Goal: Transaction & Acquisition: Purchase product/service

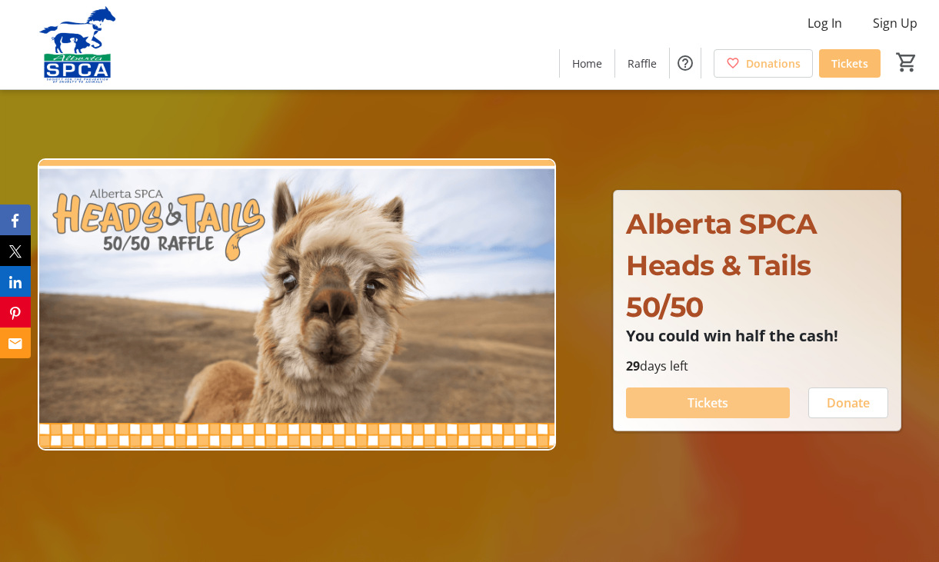
click at [719, 403] on span "Tickets" at bounding box center [708, 403] width 41 height 18
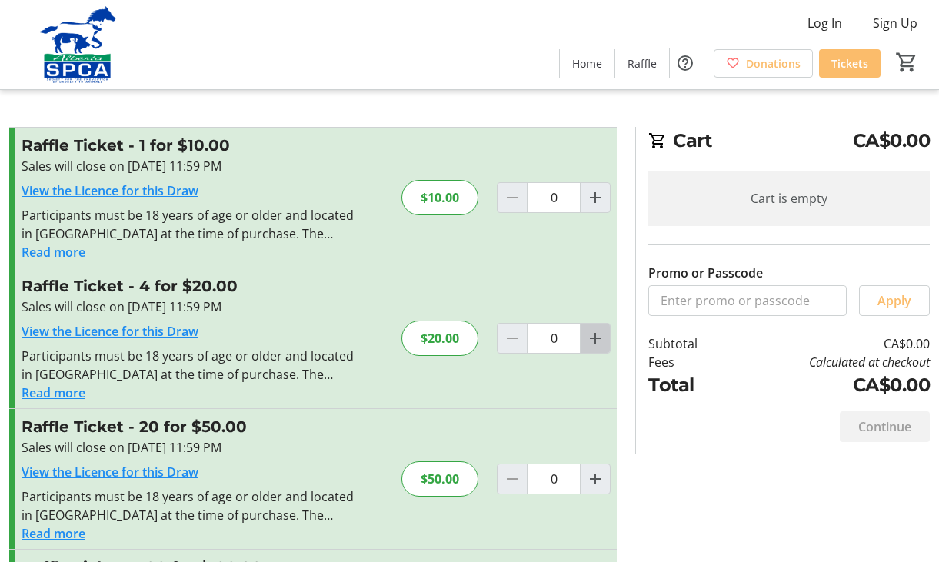
click at [595, 335] on mat-icon "Increment by one" at bounding box center [595, 338] width 18 height 18
type input "1"
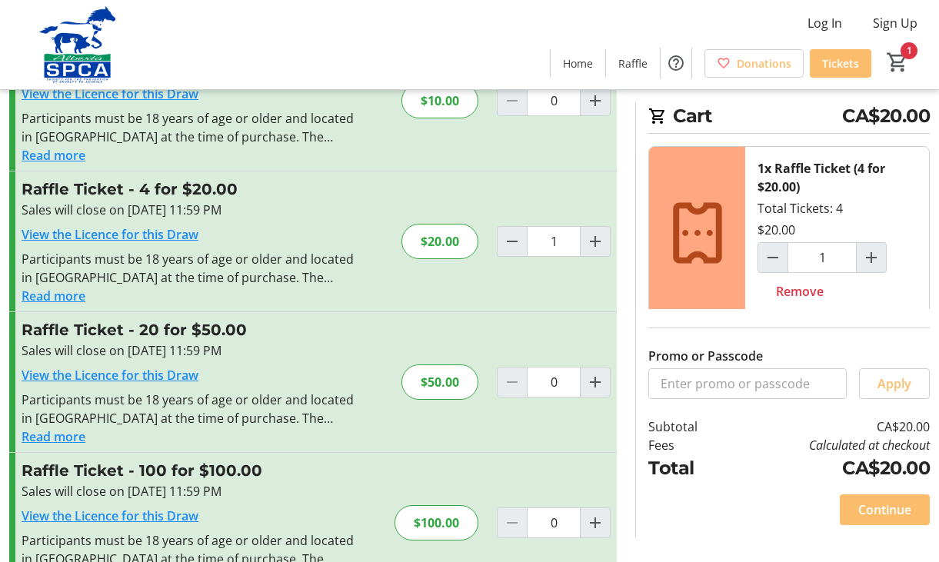
scroll to position [115, 0]
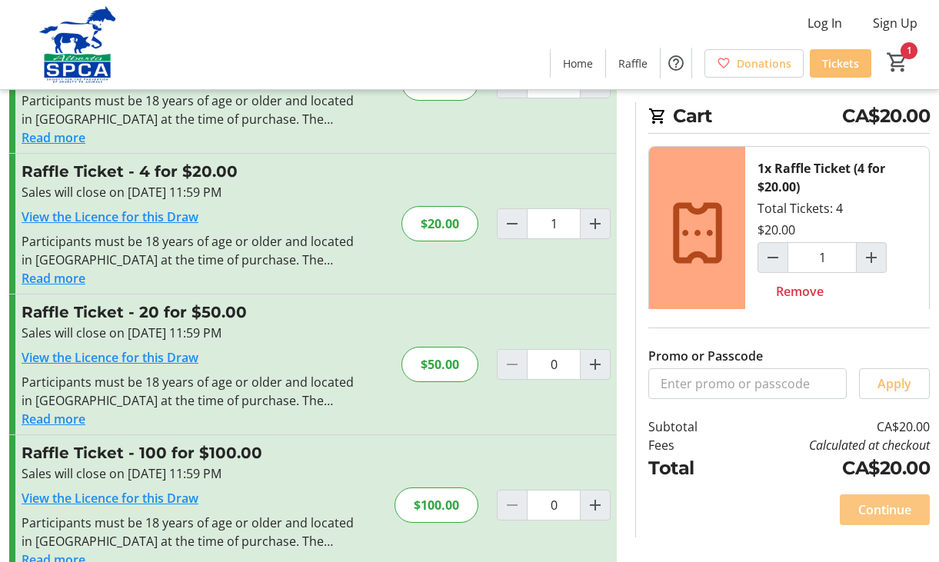
click at [871, 506] on span "Continue" at bounding box center [884, 510] width 53 height 18
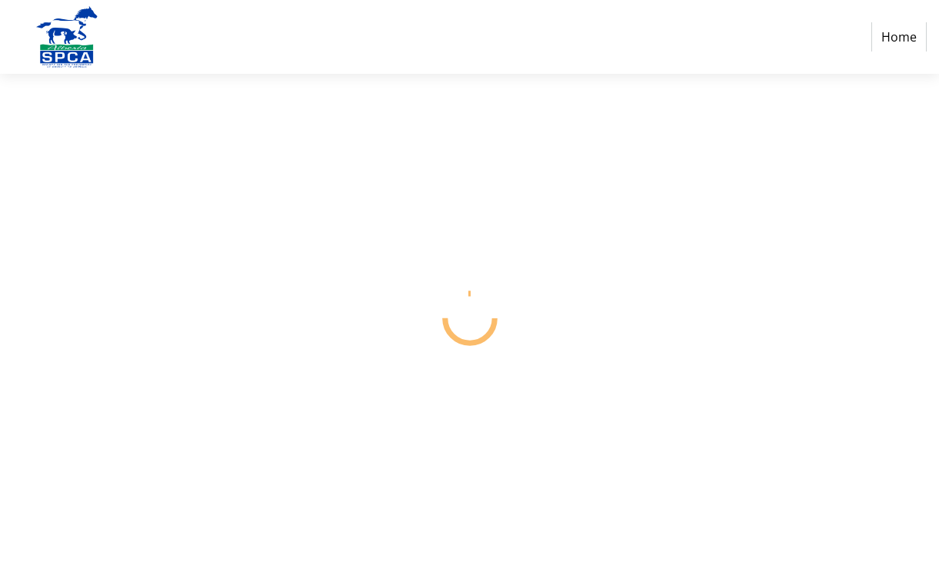
select select "CA"
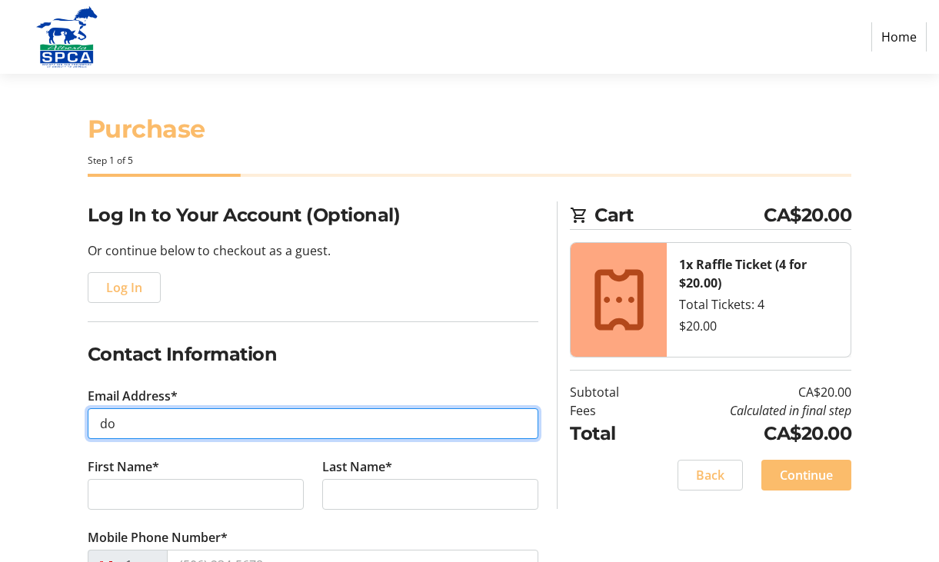
type input "[PERSON_NAME][EMAIL_ADDRESS][DOMAIN_NAME]"
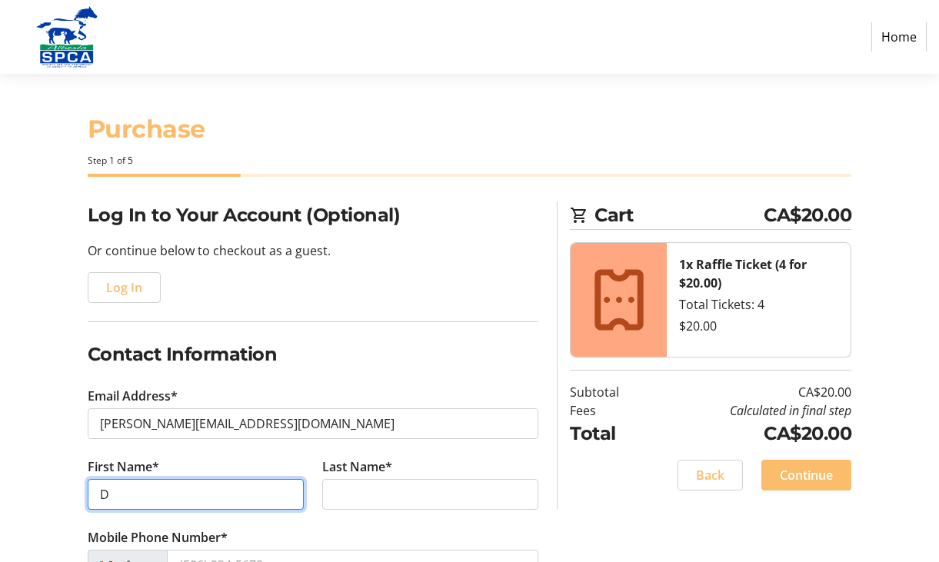
type input "[PERSON_NAME]"
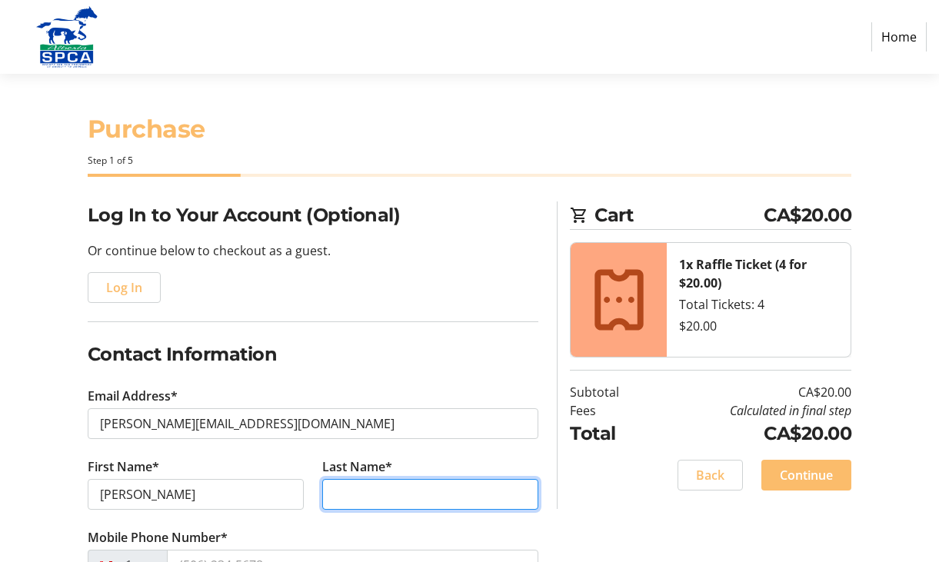
type input "Orsten"
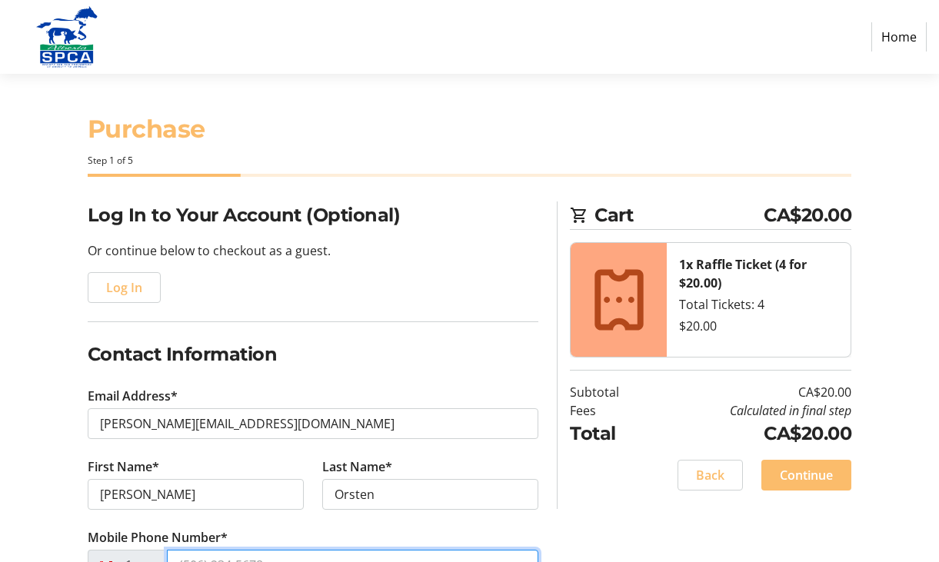
type input "[PHONE_NUMBER]"
type input "[STREET_ADDRESS]"
type input "[GEOGRAPHIC_DATA]"
select select "AB"
type input "T8L 2G7"
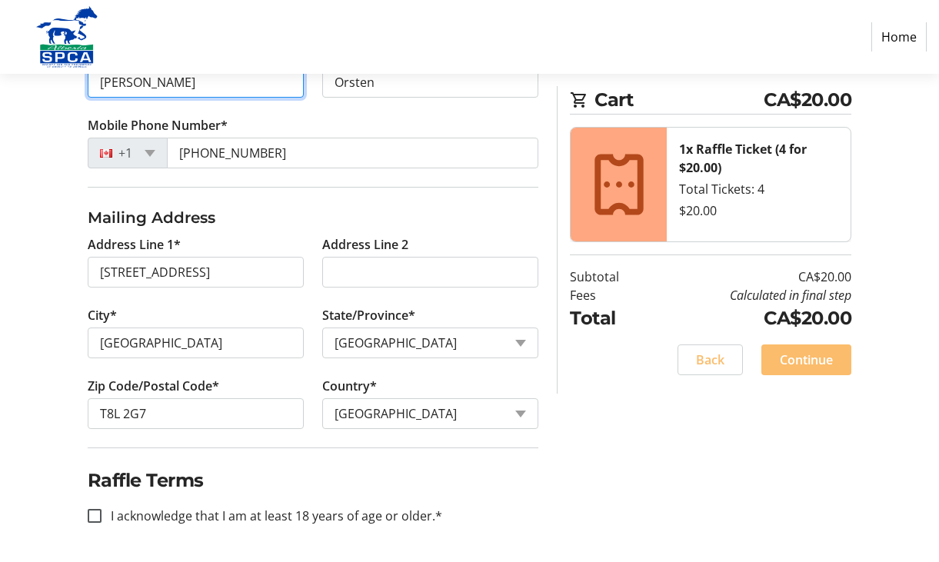
scroll to position [412, 0]
click at [95, 515] on input "I acknowledge that I am at least 18 years of age or older.*" at bounding box center [95, 516] width 14 height 14
checkbox input "true"
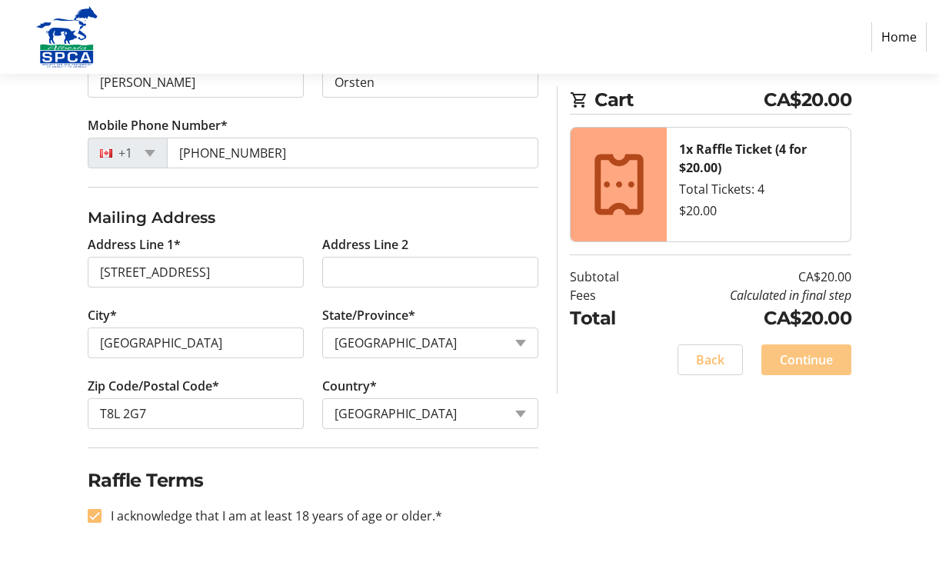
click at [801, 350] on span at bounding box center [806, 359] width 90 height 37
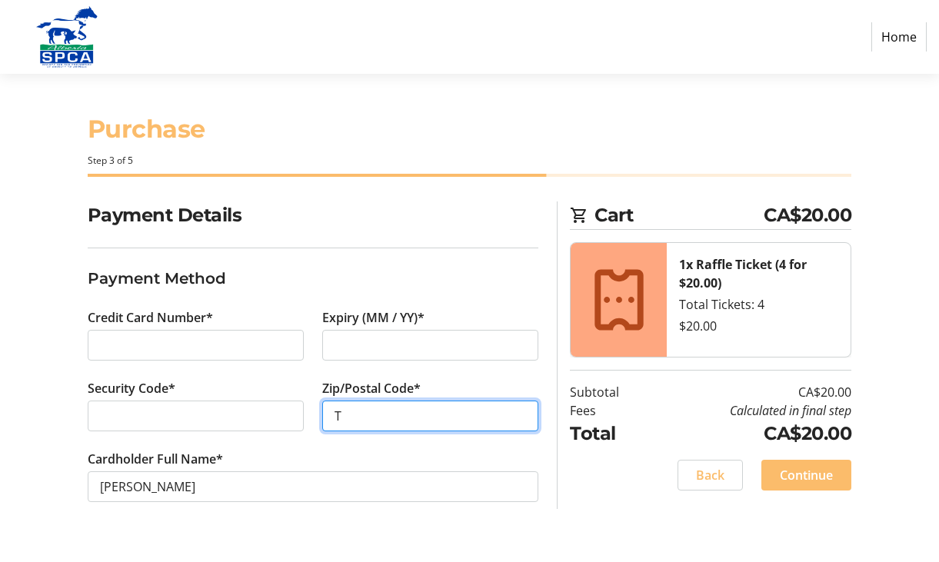
type input "T8L 2G7"
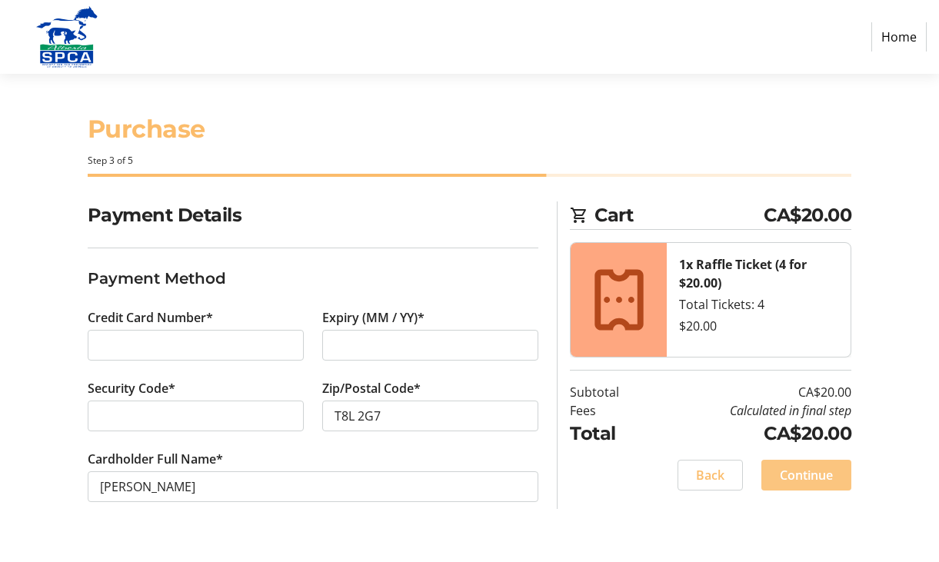
click at [808, 471] on span "Continue" at bounding box center [806, 475] width 53 height 18
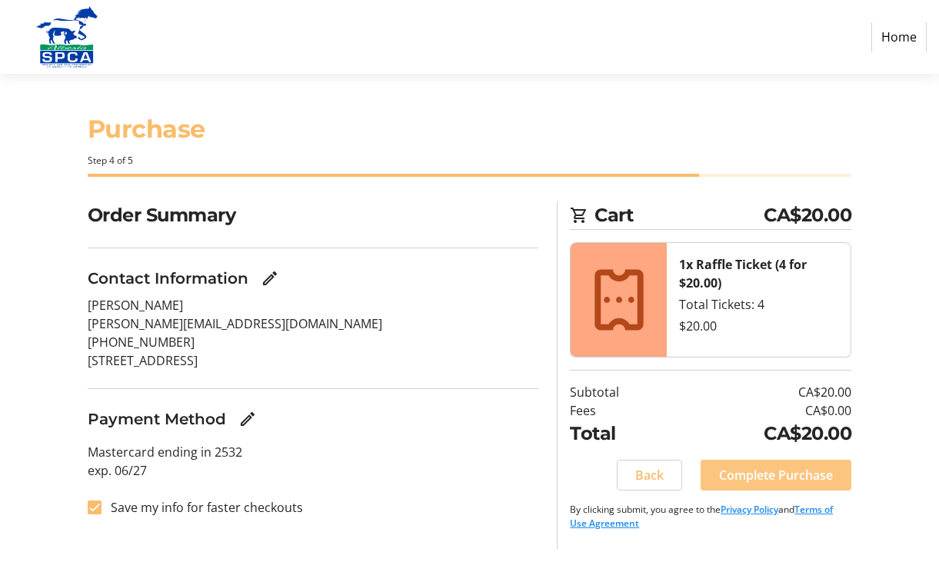
click at [810, 479] on span "Complete Purchase" at bounding box center [776, 475] width 114 height 18
